Goal: Check status: Check status

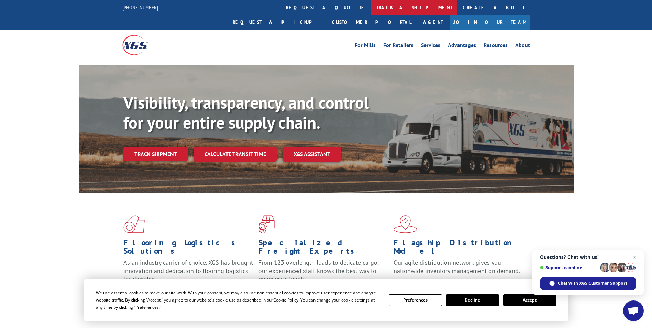
click at [371, 7] on link "track a shipment" at bounding box center [414, 7] width 86 height 15
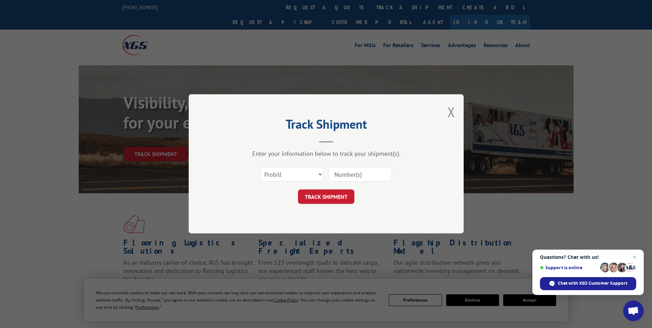
click at [349, 174] on input at bounding box center [360, 174] width 63 height 14
paste input "17521145"
type input "17521145"
click at [324, 199] on button "TRACK SHIPMENT" at bounding box center [326, 197] width 56 height 14
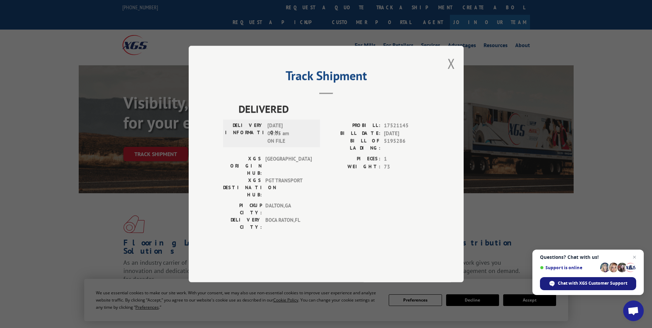
click at [606, 286] on div "Chat with XGS Customer Support" at bounding box center [588, 283] width 96 height 13
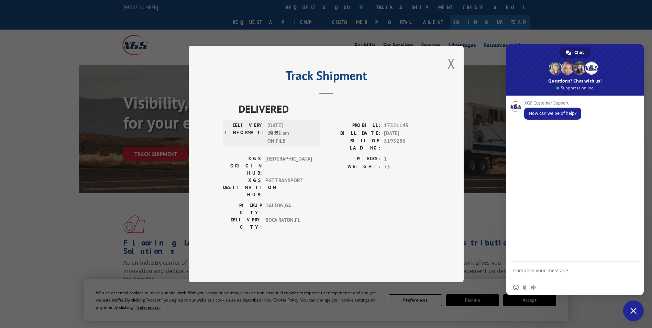
click at [533, 273] on textarea "Compose your message..." at bounding box center [567, 273] width 109 height 12
type textarea "our installers said they did not receive this carpet"
click at [632, 271] on span "Send" at bounding box center [631, 270] width 5 height 5
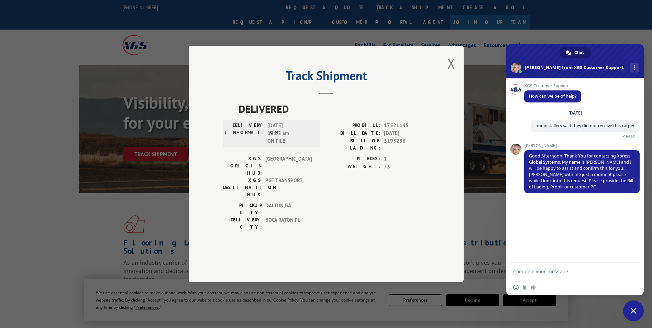
click at [521, 270] on textarea "Compose your message..." at bounding box center [567, 271] width 109 height 6
paste textarea "17521145"
type textarea "17521145"
click at [631, 270] on span "Send" at bounding box center [631, 271] width 5 height 5
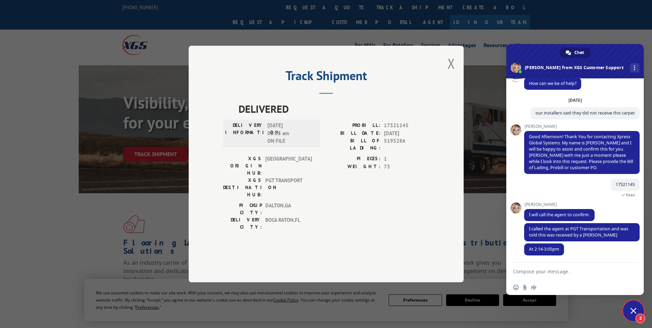
scroll to position [13, 0]
